Goal: Task Accomplishment & Management: Complete application form

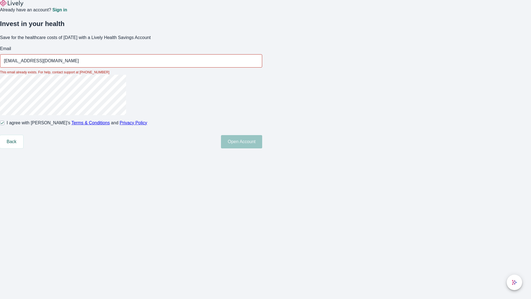
type input "[EMAIL_ADDRESS][DOMAIN_NAME]"
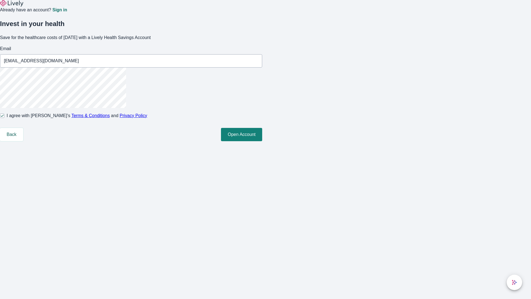
click at [4, 118] on input "I agree with Lively’s Terms & Conditions and Privacy Policy" at bounding box center [2, 115] width 4 height 4
checkbox input "false"
type input "[EMAIL_ADDRESS][DOMAIN_NAME]"
click at [4, 118] on input "I agree with Lively’s Terms & Conditions and Privacy Policy" at bounding box center [2, 115] width 4 height 4
checkbox input "true"
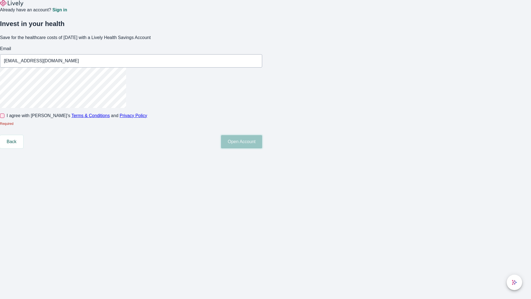
click at [262, 148] on button "Open Account" at bounding box center [241, 141] width 41 height 13
